Goal: Transaction & Acquisition: Purchase product/service

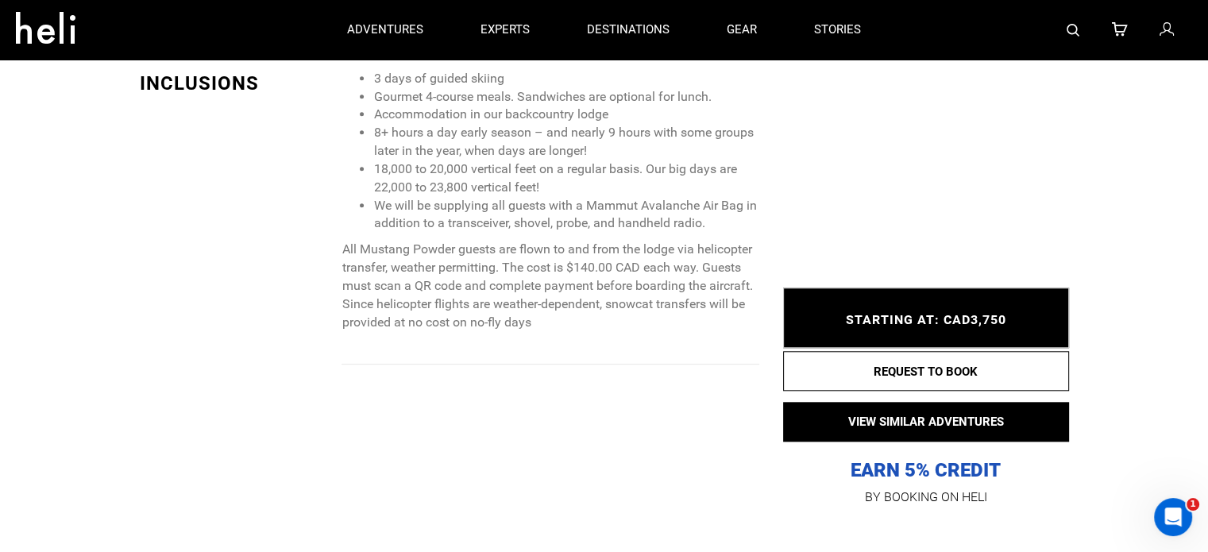
scroll to position [1510, 0]
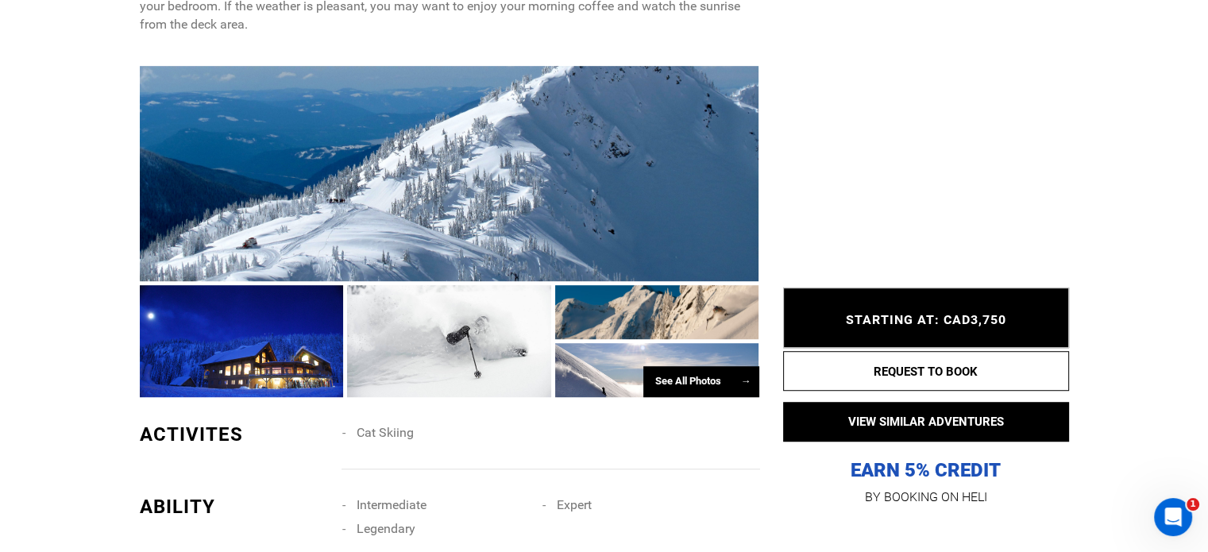
scroll to position [1033, 0]
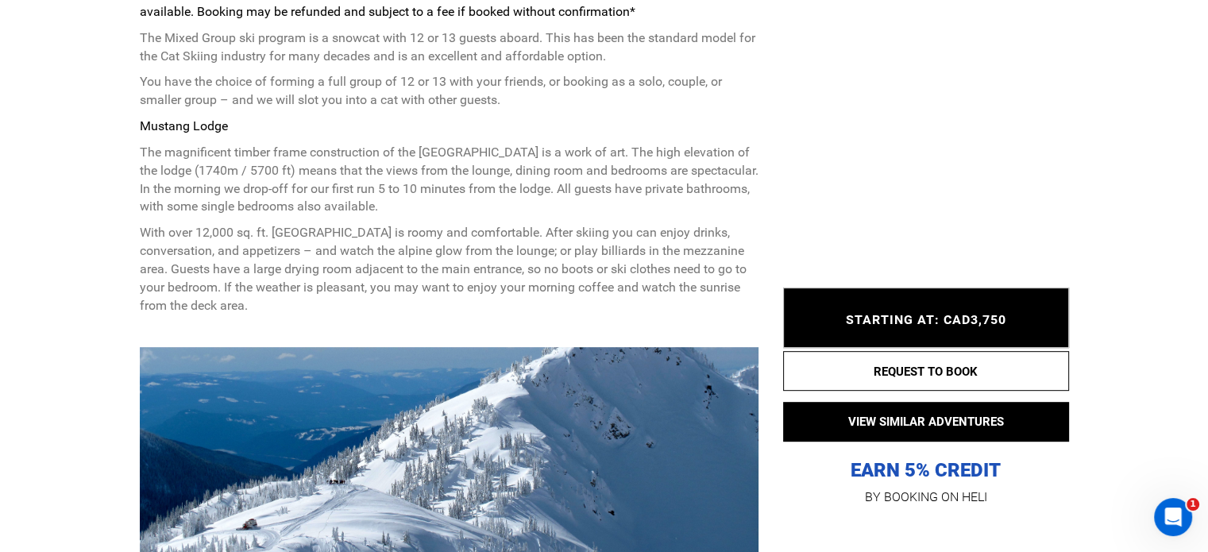
scroll to position [715, 0]
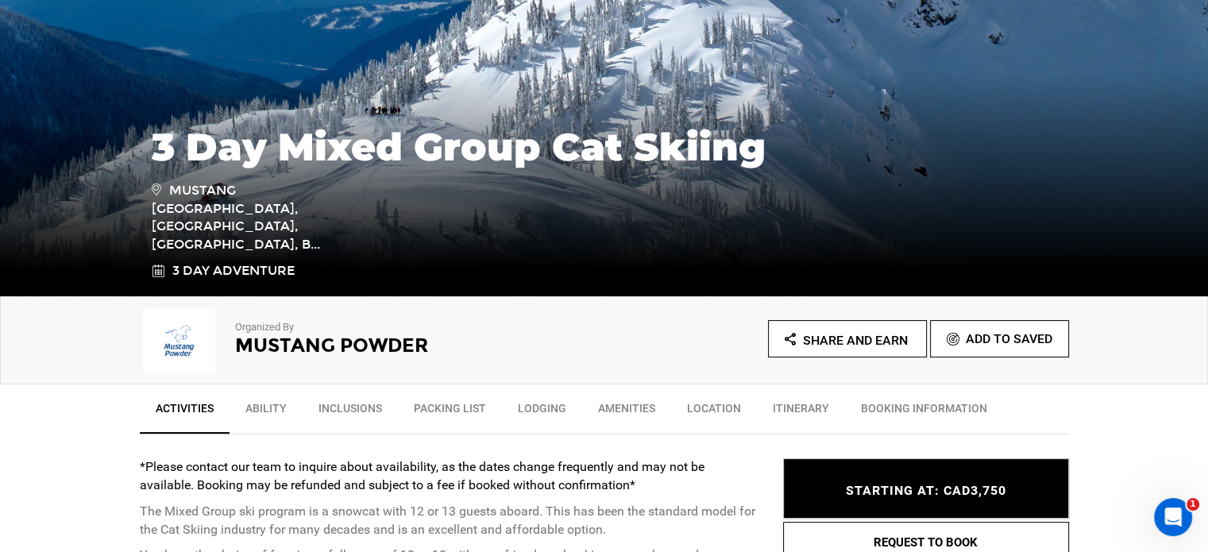
scroll to position [318, 0]
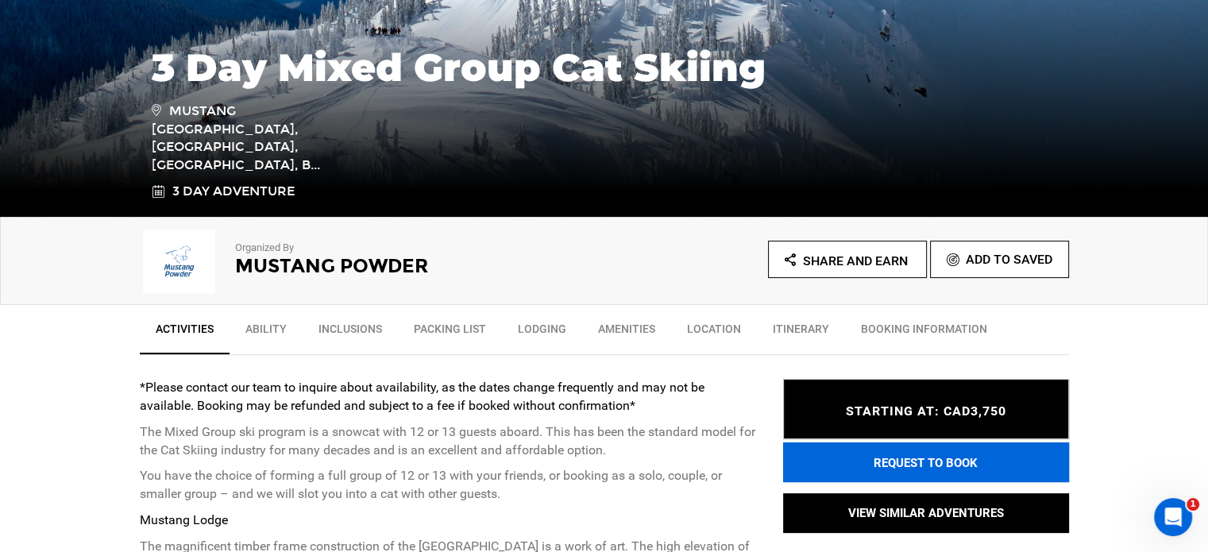
click at [864, 462] on button "REQUEST TO BOOK" at bounding box center [926, 463] width 286 height 40
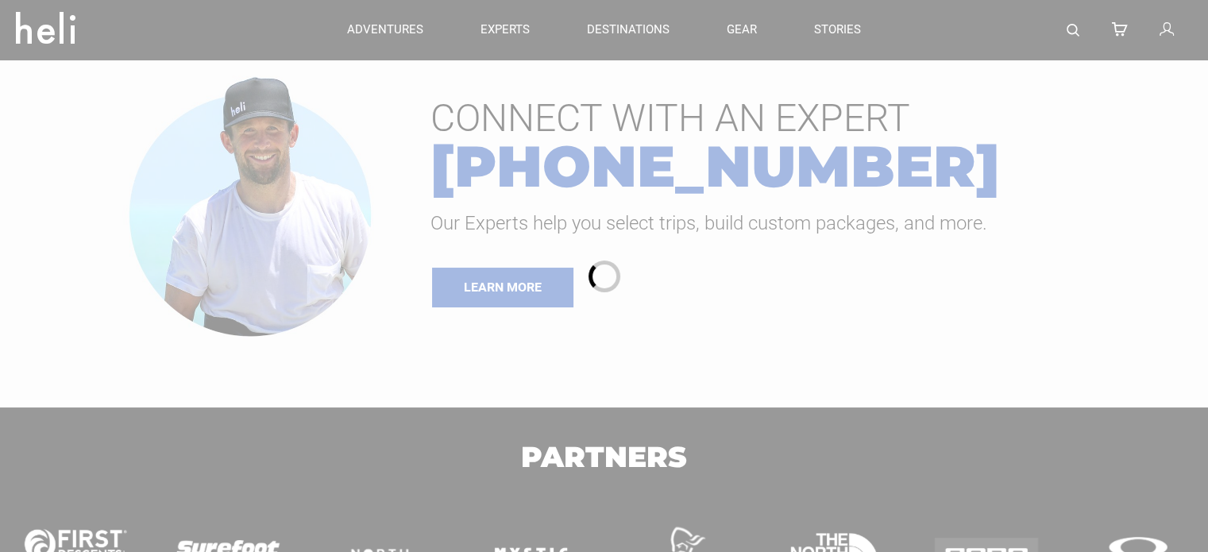
type input "Heli Skiing"
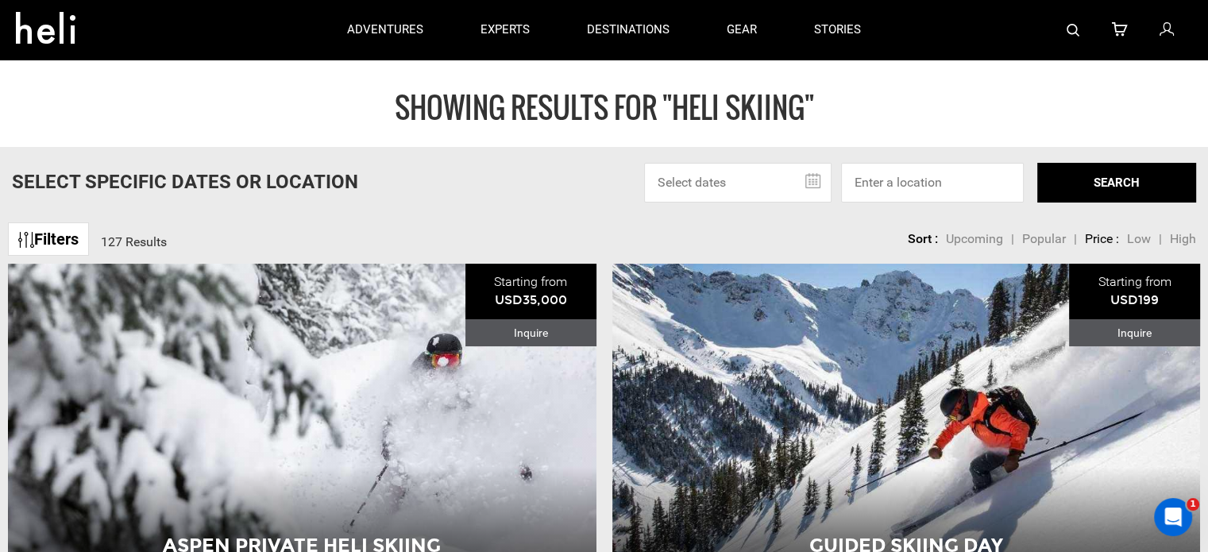
click at [812, 179] on input "text" at bounding box center [738, 183] width 188 height 40
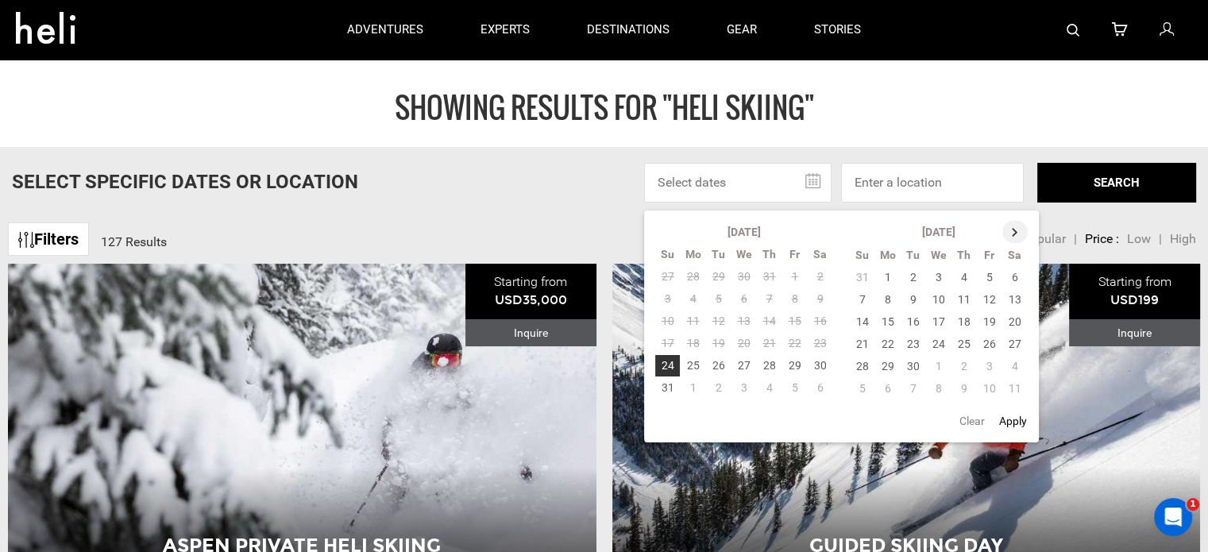
click at [1011, 228] on th at bounding box center [1015, 232] width 25 height 22
click at [915, 296] on td "6" at bounding box center [913, 299] width 25 height 22
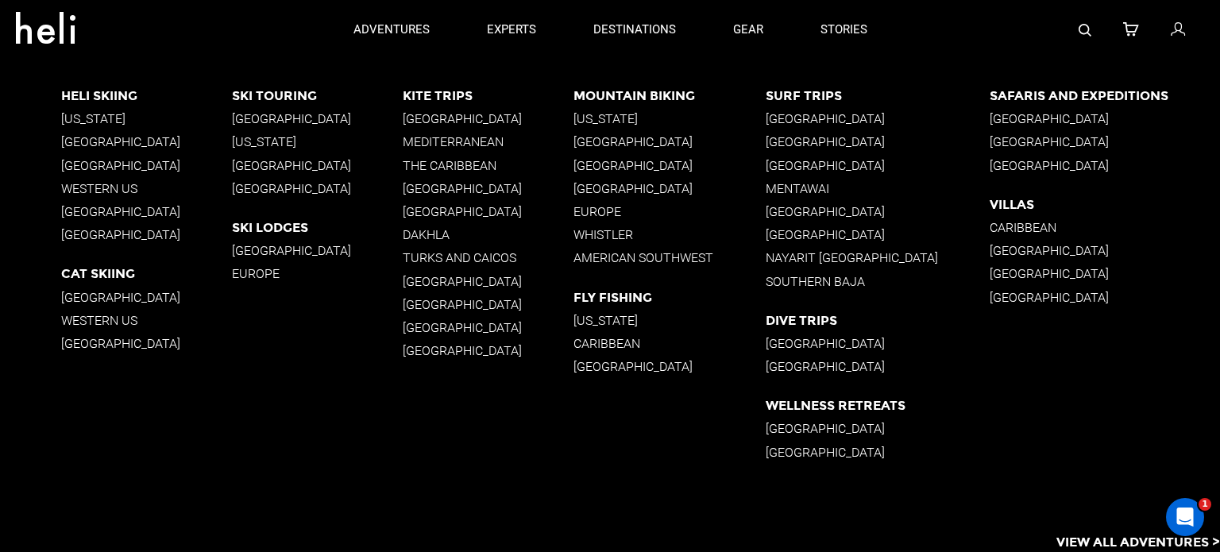
click at [104, 295] on p "British Columbia" at bounding box center [146, 297] width 171 height 15
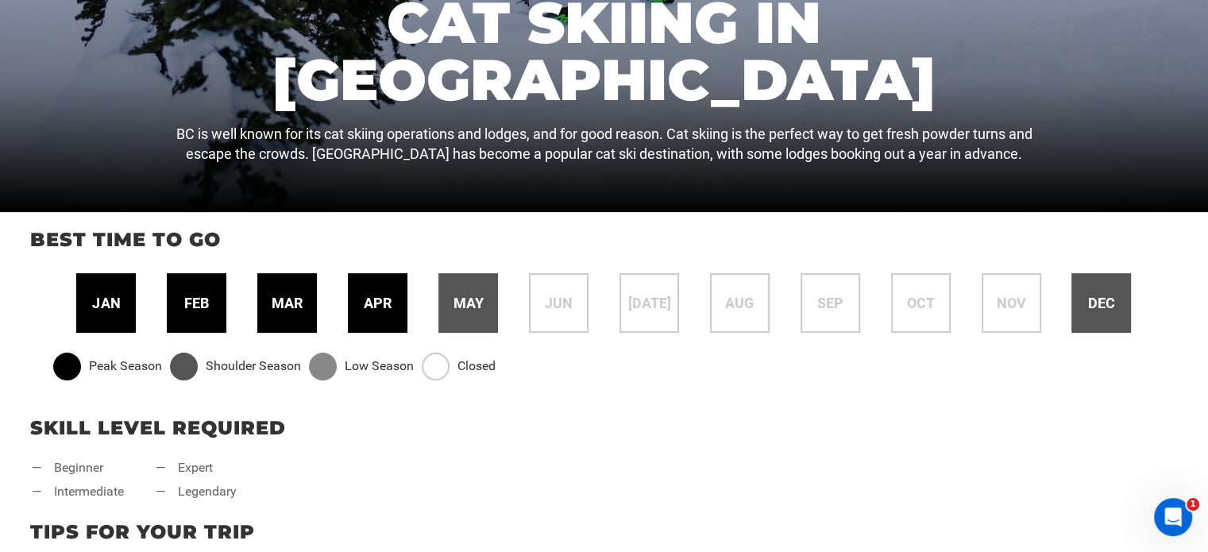
scroll to position [318, 0]
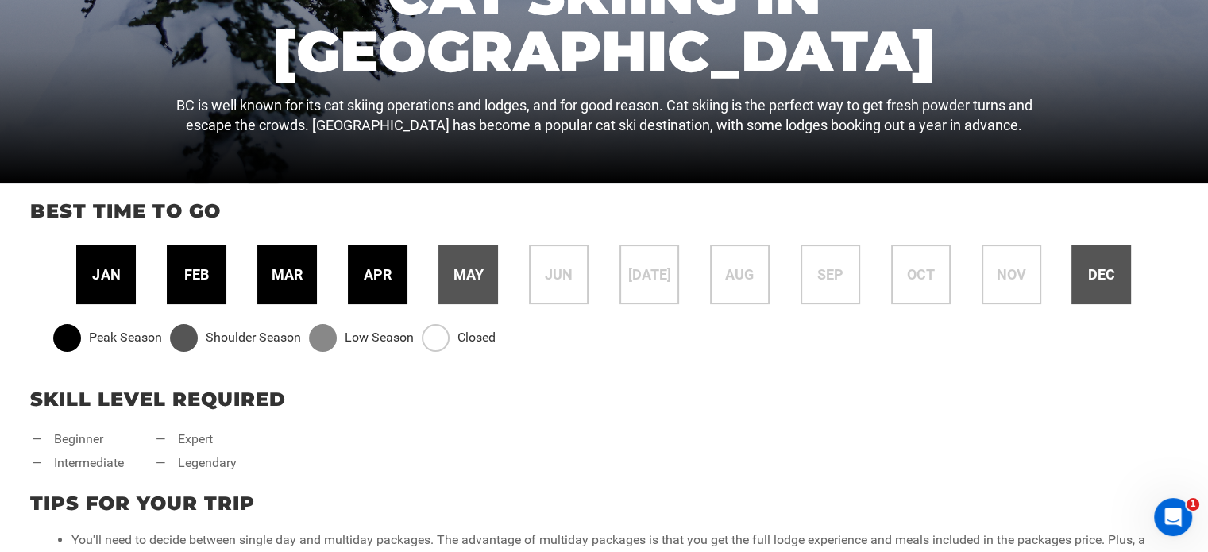
click at [124, 284] on div "jan" at bounding box center [106, 275] width 60 height 60
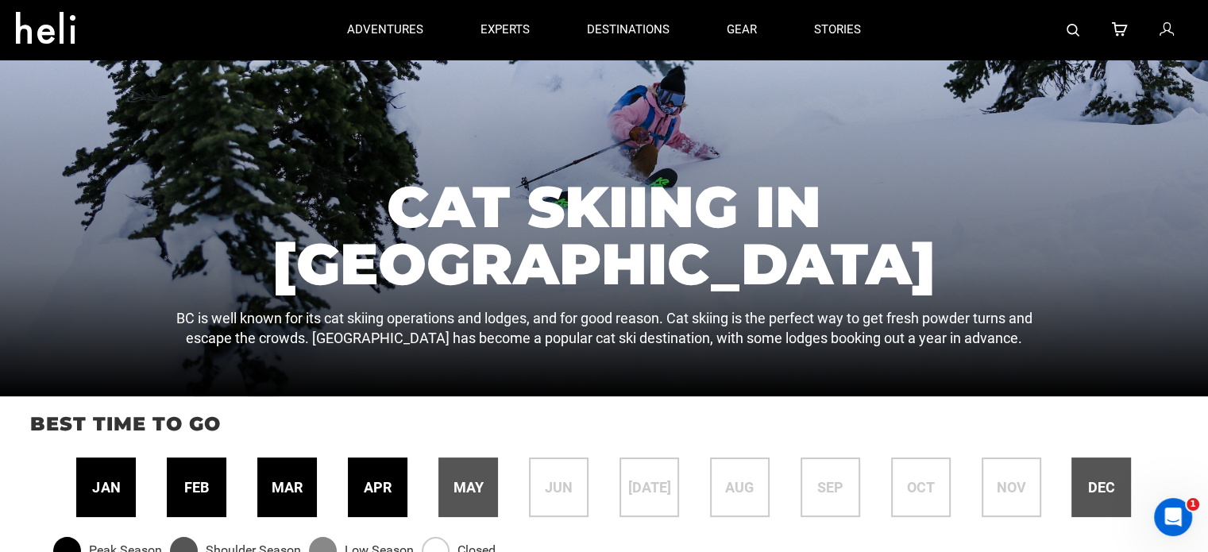
scroll to position [0, 0]
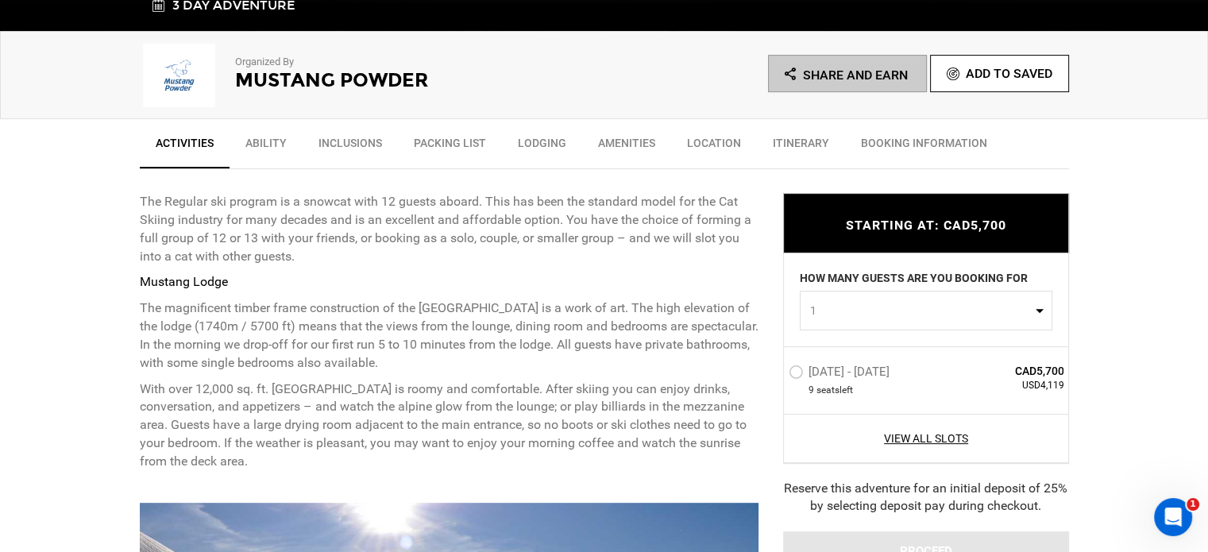
scroll to position [556, 0]
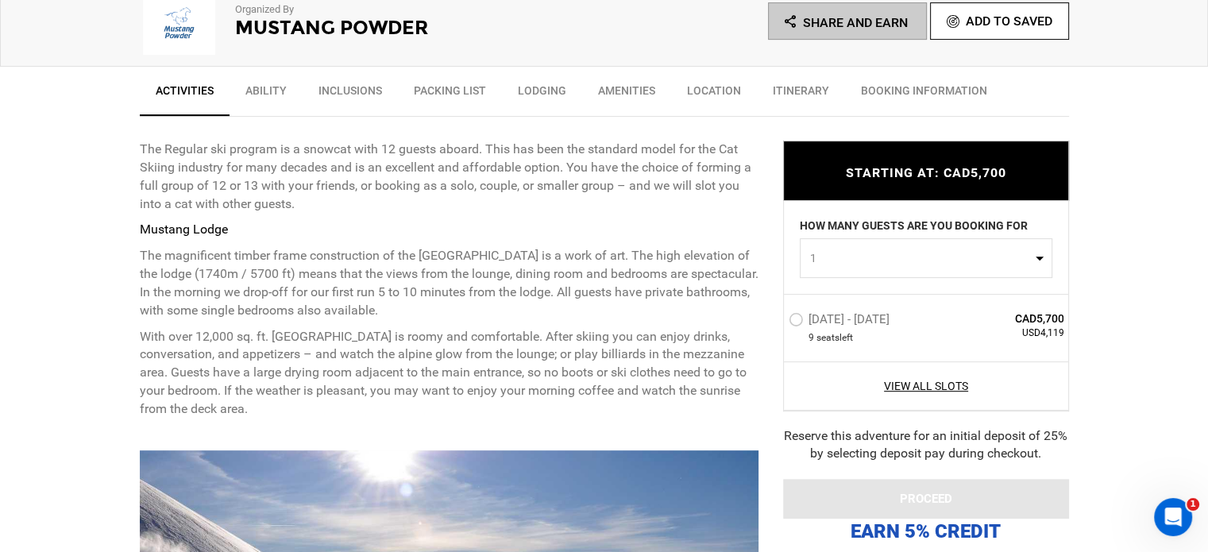
click at [1036, 254] on button "1" at bounding box center [926, 258] width 253 height 40
click at [817, 296] on link "1" at bounding box center [926, 297] width 251 height 29
select select "1"
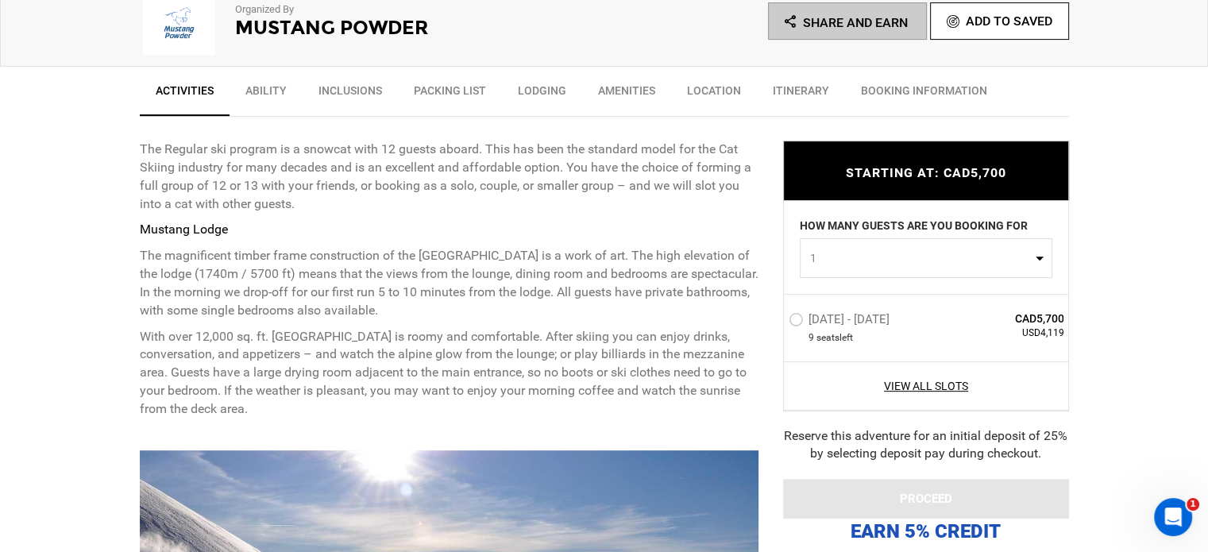
click at [795, 317] on label "Jan 6 - Jan 8, 2026" at bounding box center [841, 321] width 105 height 19
click at [778, 317] on input "Jan 6 - Jan 8, 2026" at bounding box center [778, 326] width 0 height 34
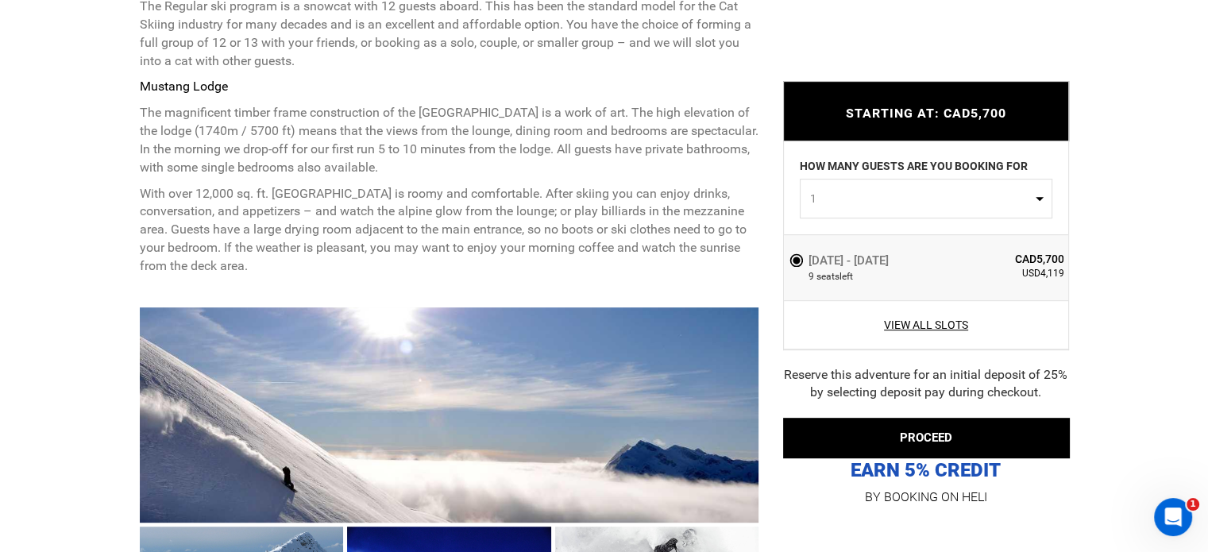
scroll to position [715, 0]
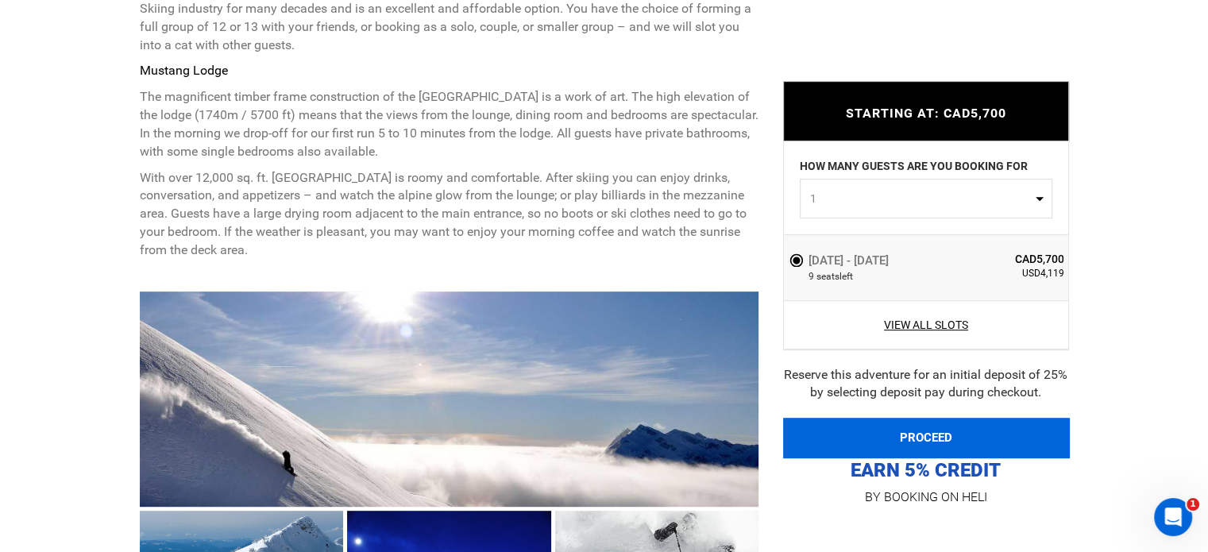
click at [924, 434] on button "PROCEED" at bounding box center [926, 438] width 286 height 40
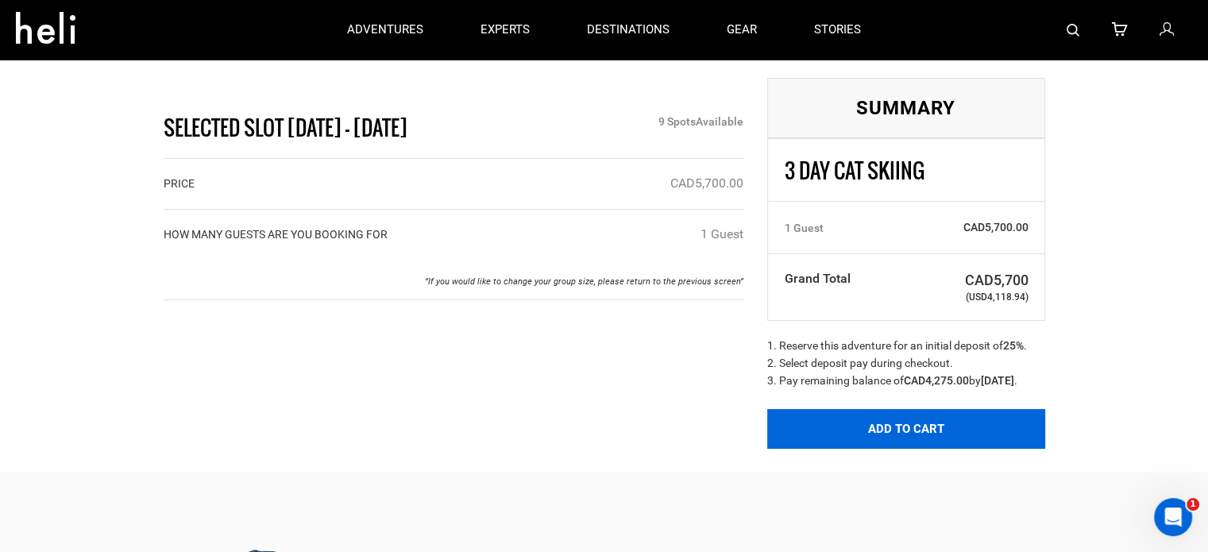
click at [884, 438] on button "Add to Cart" at bounding box center [907, 429] width 278 height 40
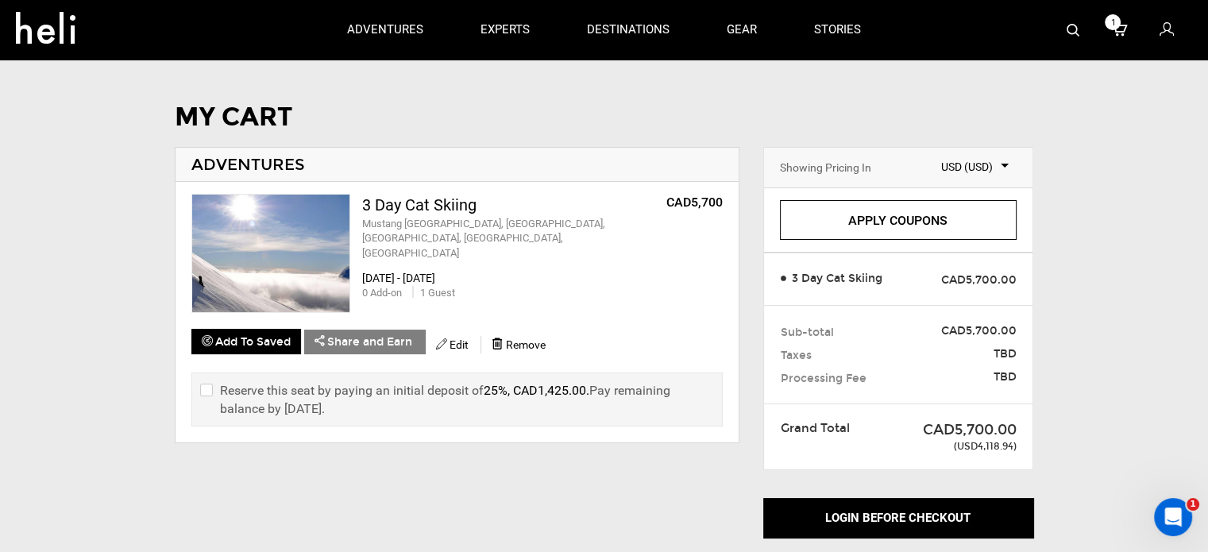
click at [966, 164] on span "USD (USD)" at bounding box center [963, 167] width 91 height 16
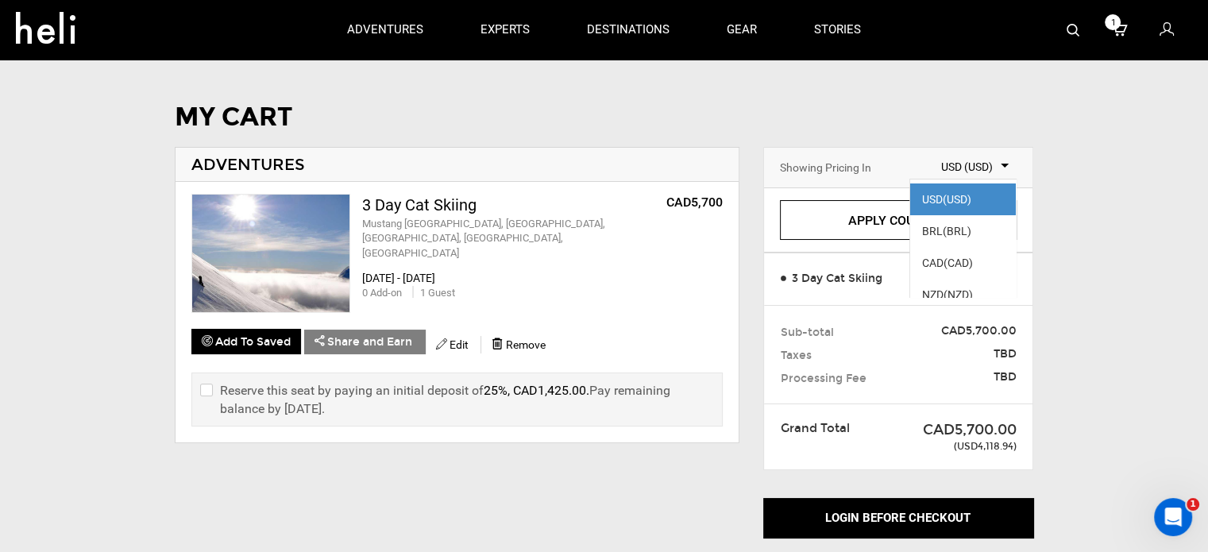
click at [931, 196] on span "USD" at bounding box center [932, 199] width 21 height 13
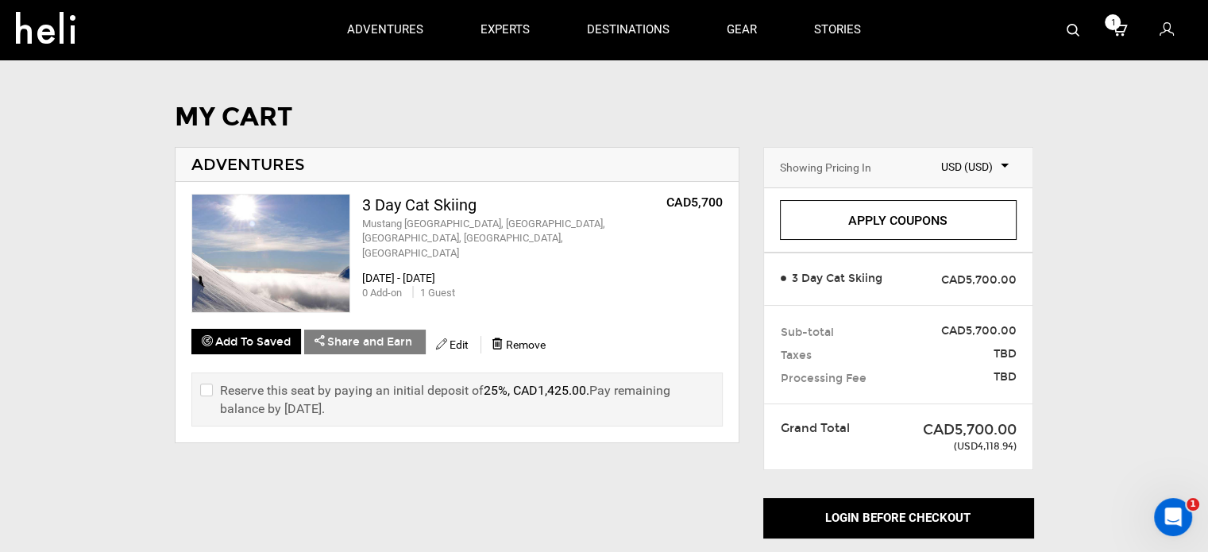
click at [206, 390] on input "checkbox" at bounding box center [205, 399] width 10 height 37
checkbox input "true"
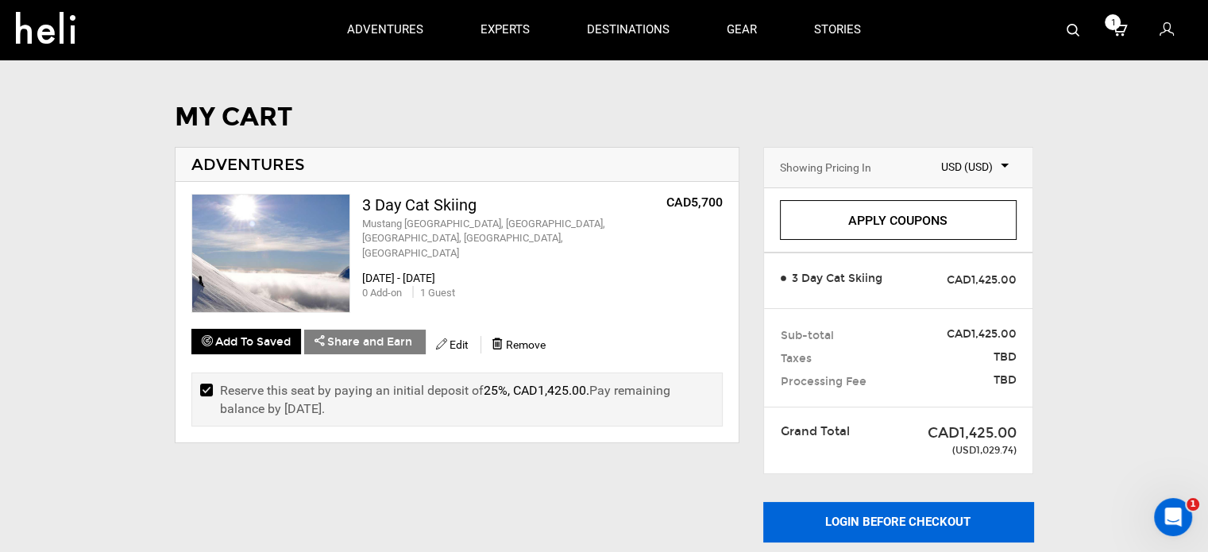
click at [827, 519] on button "Login before checkout" at bounding box center [899, 522] width 270 height 40
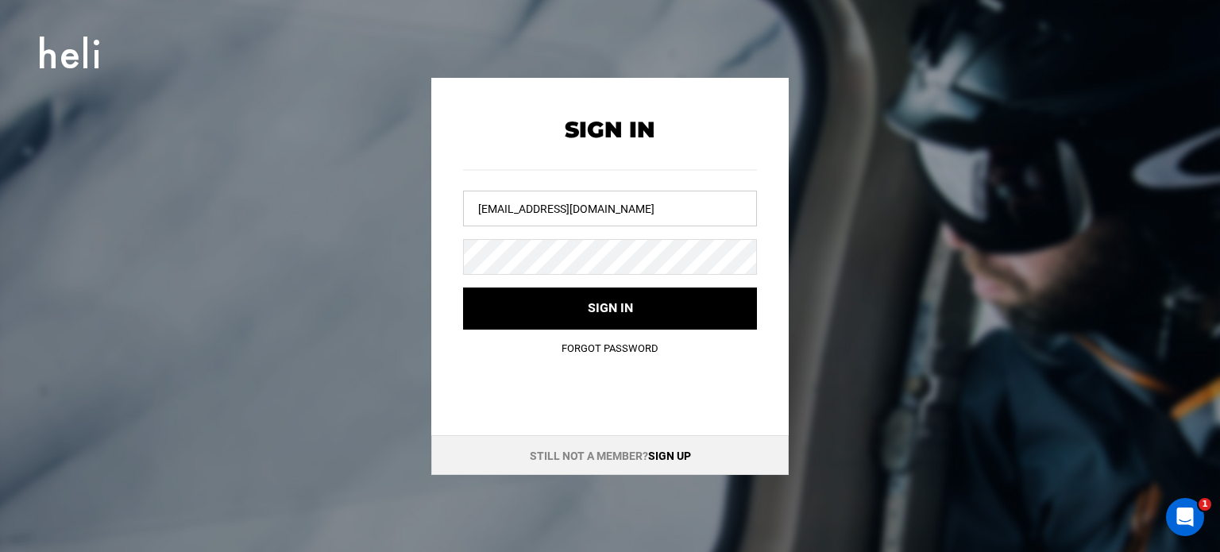
click at [632, 205] on input "summitmarkd@gmail.com" at bounding box center [610, 209] width 294 height 36
type input "jeannep@bresnan,net"
click at [450, 260] on div "Sign In jeannep@bresnan,net Sign in Forgot Password" at bounding box center [610, 225] width 358 height 295
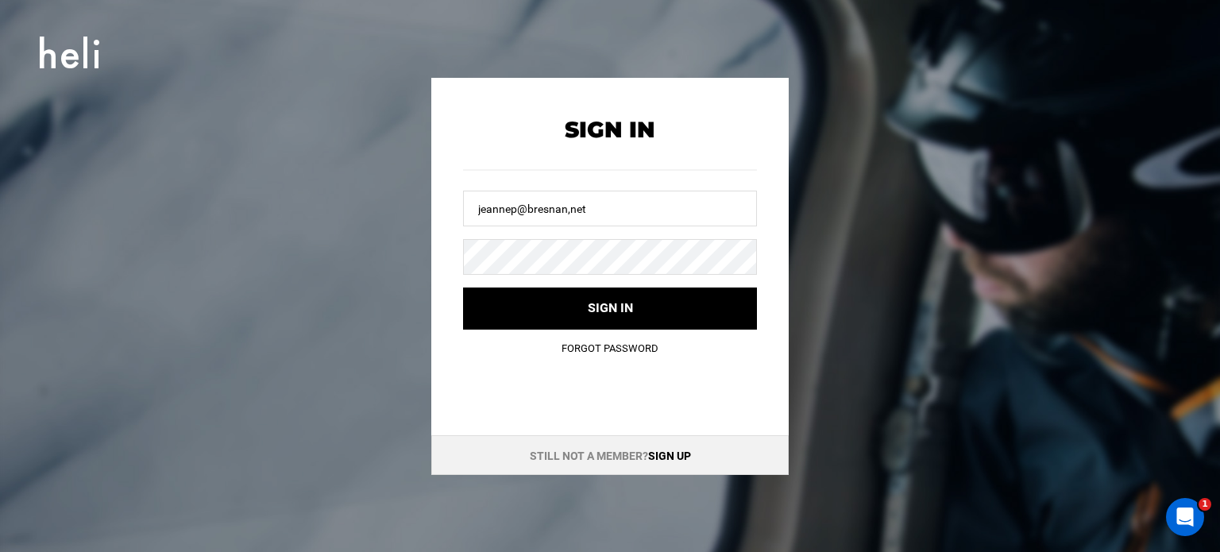
click at [608, 413] on div "Sign In jeannep@bresnan,net Sign in Forgot Password Still not a member? Sign up" at bounding box center [610, 276] width 358 height 397
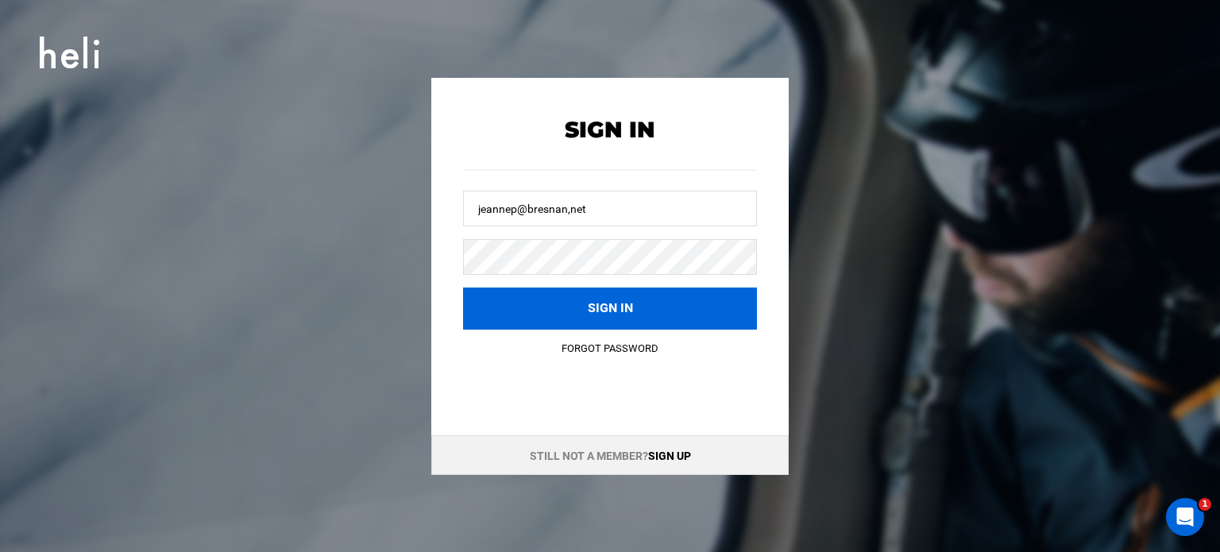
click at [602, 304] on button "Sign in" at bounding box center [610, 309] width 294 height 42
